Goal: Transaction & Acquisition: Purchase product/service

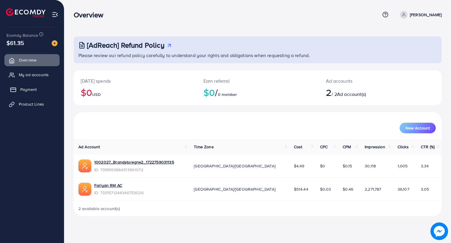
click at [32, 91] on span "Payment" at bounding box center [28, 89] width 16 height 6
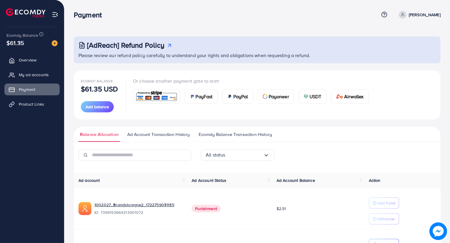
scroll to position [52, 0]
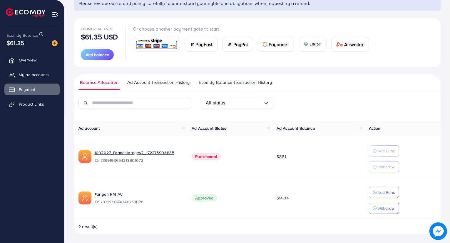
click at [210, 83] on span "Ecomdy Balance Transaction History" at bounding box center [235, 82] width 73 height 6
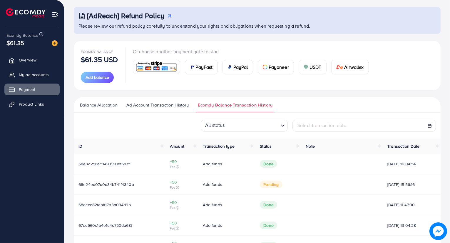
scroll to position [59, 0]
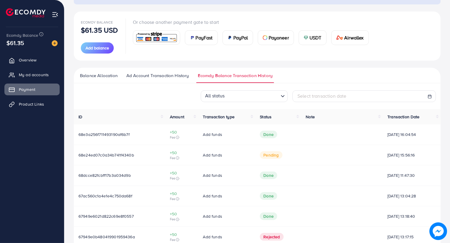
drag, startPoint x: 377, startPoint y: 134, endPoint x: 415, endPoint y: 135, distance: 38.5
click at [415, 135] on td "[DATE] 16:04:54" at bounding box center [412, 134] width 58 height 20
click at [262, 134] on span "Done" at bounding box center [268, 135] width 17 height 8
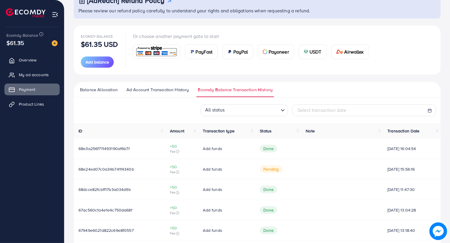
scroll to position [0, 0]
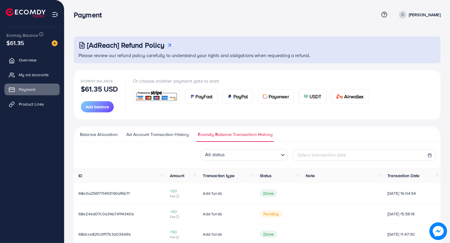
click at [109, 131] on ul "Balance Allocation Ad Account Transaction History Ecomdy Balance Transaction Hi…" at bounding box center [257, 134] width 367 height 16
click at [115, 133] on span "Balance Allocation" at bounding box center [99, 134] width 38 height 6
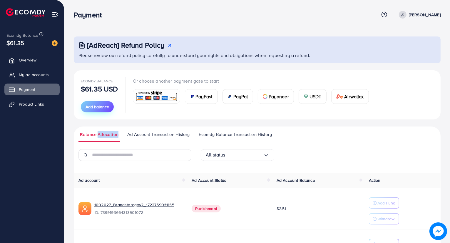
click at [106, 104] on span "Add balance" at bounding box center [98, 107] width 24 height 6
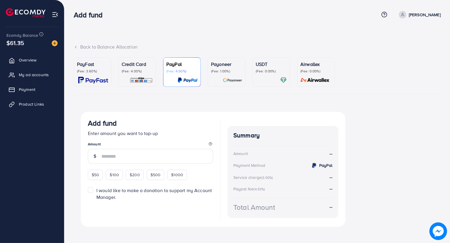
click at [132, 70] on p "(Fee: 4.00%)" at bounding box center [137, 71] width 31 height 5
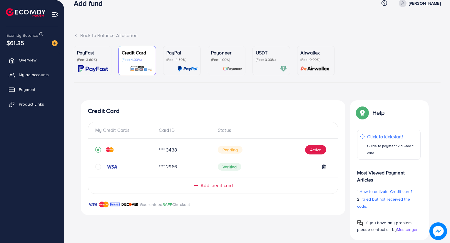
scroll to position [18, 0]
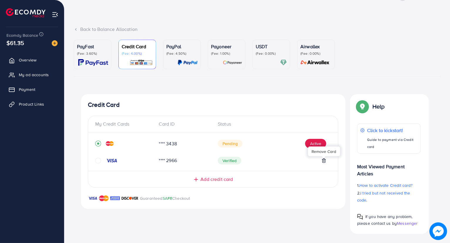
click at [324, 158] on icon at bounding box center [323, 160] width 3 height 4
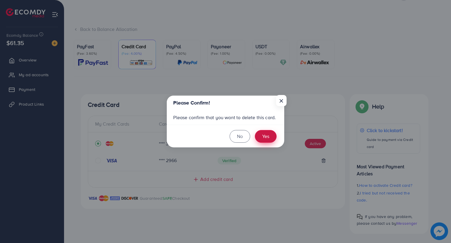
click at [272, 138] on button "Yes" at bounding box center [266, 136] width 22 height 13
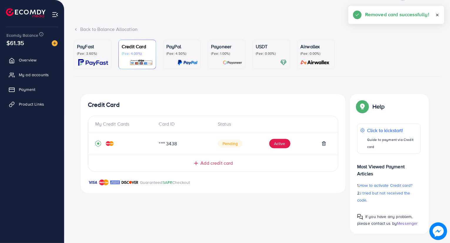
click at [437, 14] on icon at bounding box center [437, 15] width 4 height 4
click at [322, 141] on icon at bounding box center [324, 143] width 5 height 5
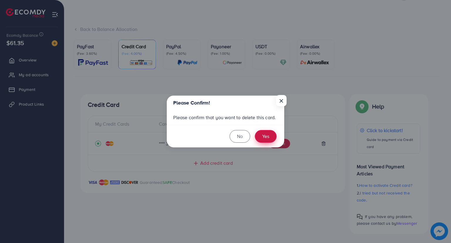
click at [265, 138] on button "Yes" at bounding box center [266, 136] width 22 height 13
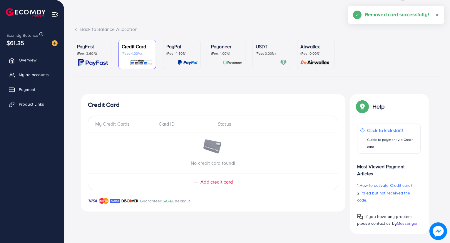
click at [436, 12] on span at bounding box center [437, 15] width 4 height 8
click at [108, 55] on p "(Fee: 3.60%)" at bounding box center [92, 53] width 31 height 5
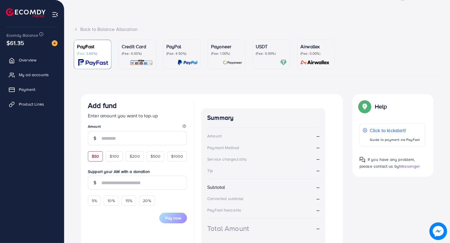
click at [99, 155] on div "$50" at bounding box center [95, 156] width 15 height 10
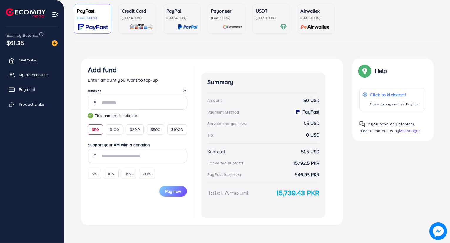
scroll to position [56, 0]
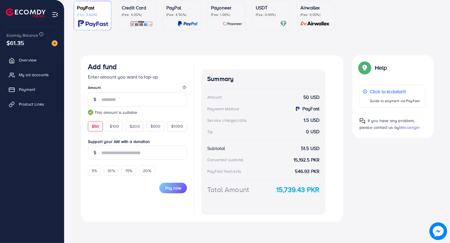
drag, startPoint x: 276, startPoint y: 187, endPoint x: 321, endPoint y: 186, distance: 44.7
click at [321, 186] on div "Summary Amount 50 USD Payment Method PayFast Service charge (3.00%) 1.5 USD Tip…" at bounding box center [263, 141] width 124 height 145
drag, startPoint x: 321, startPoint y: 186, endPoint x: 284, endPoint y: 187, distance: 36.5
click at [284, 187] on div "Summary Amount 50 USD Payment Method PayFast Service charge (3.00%) 1.5 USD Tip…" at bounding box center [263, 141] width 124 height 145
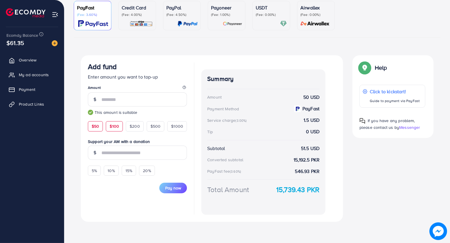
click at [116, 126] on span "$100" at bounding box center [114, 126] width 9 height 6
click at [96, 122] on div "$50" at bounding box center [95, 126] width 15 height 10
type input "**"
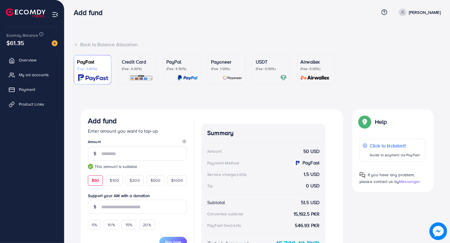
scroll to position [0, 0]
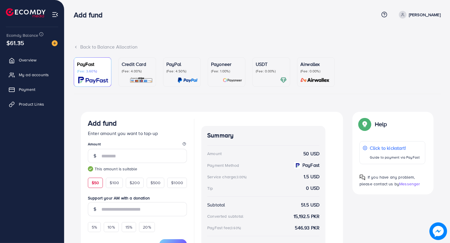
click at [135, 67] on p "Credit Card" at bounding box center [137, 64] width 31 height 7
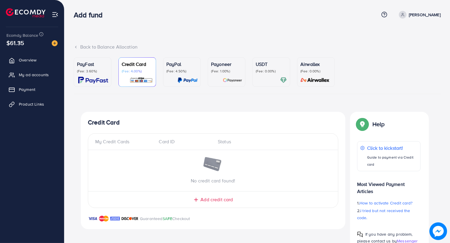
click at [188, 81] on img at bounding box center [188, 80] width 20 height 7
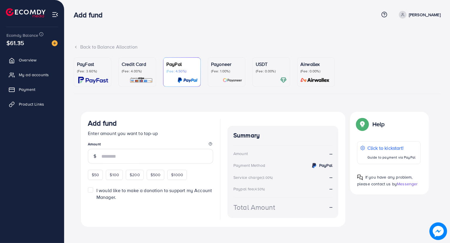
click at [225, 80] on img at bounding box center [232, 80] width 19 height 7
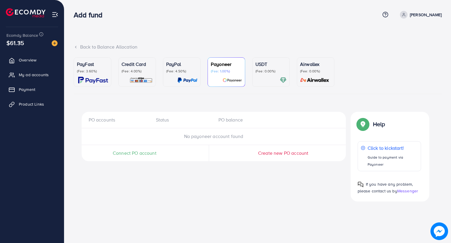
click at [270, 79] on div at bounding box center [271, 80] width 31 height 7
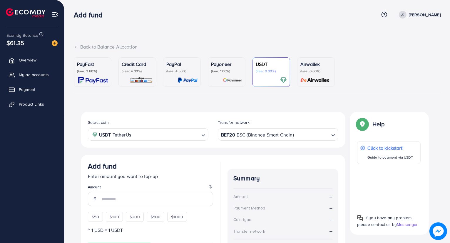
click at [297, 77] on link "Airwallex (Fee: 0.00%)" at bounding box center [316, 71] width 38 height 29
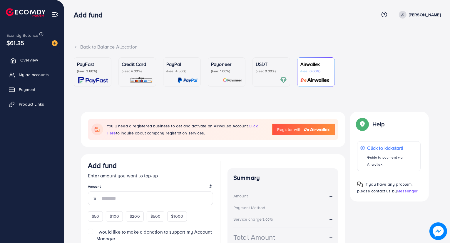
click at [15, 54] on link "Overview" at bounding box center [31, 60] width 55 height 12
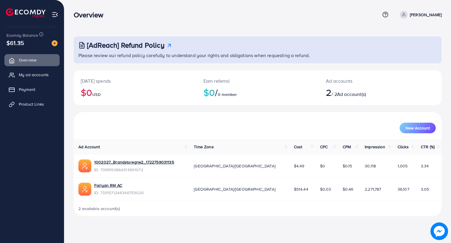
drag, startPoint x: 21, startPoint y: 42, endPoint x: 9, endPoint y: 41, distance: 13.0
click at [9, 41] on span "$61.35" at bounding box center [15, 43] width 18 height 9
click at [46, 79] on link "My ad accounts" at bounding box center [31, 75] width 55 height 12
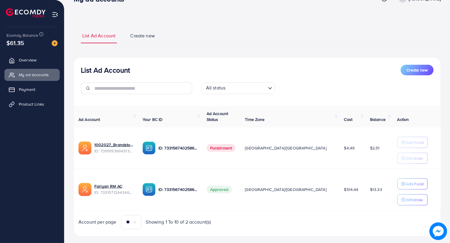
scroll to position [25, 0]
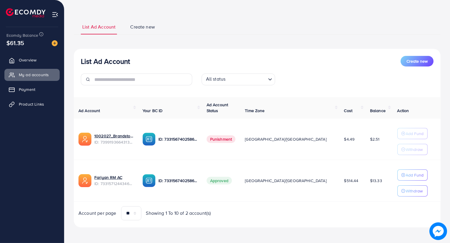
drag, startPoint x: 352, startPoint y: 180, endPoint x: 367, endPoint y: 180, distance: 15.3
click at [367, 180] on td "$13.33" at bounding box center [378, 180] width 27 height 41
click at [406, 177] on p "Add Fund" at bounding box center [415, 174] width 18 height 7
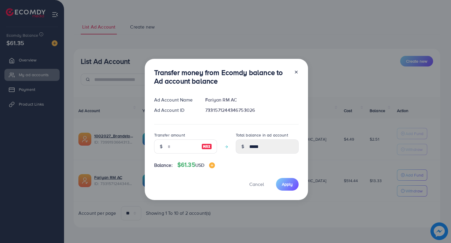
click at [205, 144] on img at bounding box center [207, 146] width 11 height 7
type input "**"
type input "*****"
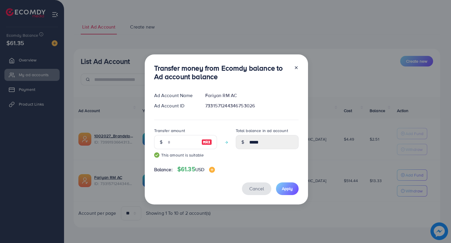
click at [263, 187] on span "Cancel" at bounding box center [257, 188] width 15 height 6
type input "*****"
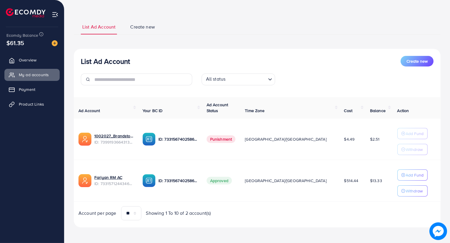
click at [275, 192] on td "[GEOGRAPHIC_DATA]/[GEOGRAPHIC_DATA]" at bounding box center [289, 180] width 99 height 41
